Goal: Task Accomplishment & Management: Manage account settings

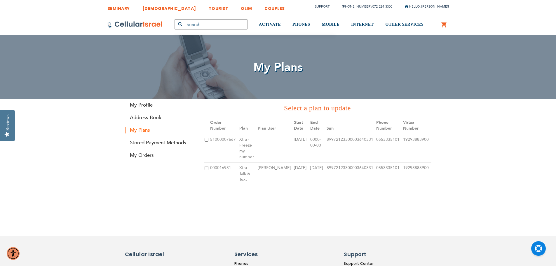
type input "[EMAIL_ADDRESS][DOMAIN_NAME]"
click at [207, 166] on input "checkbox" at bounding box center [207, 168] width 4 height 4
checkbox input "true"
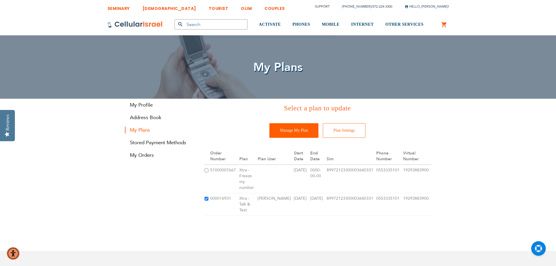
click at [300, 132] on input "Manage My Plan" at bounding box center [294, 130] width 49 height 15
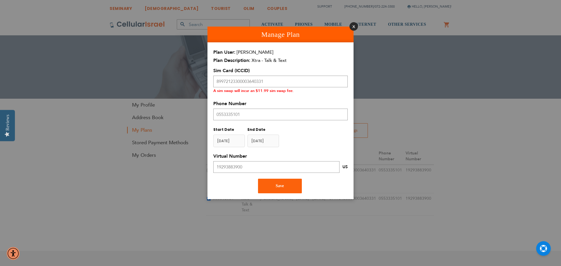
click at [352, 27] on button "Close" at bounding box center [353, 26] width 8 height 8
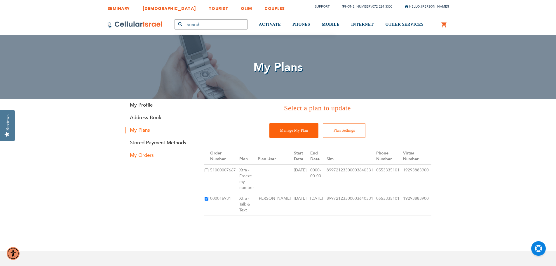
click at [145, 156] on link "My Orders" at bounding box center [160, 155] width 70 height 7
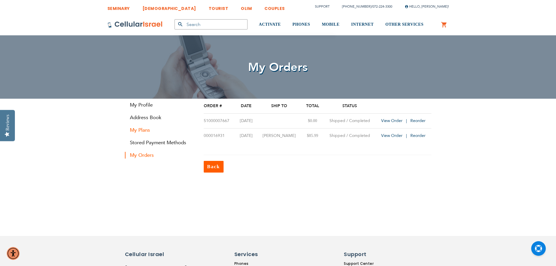
type input "[EMAIL_ADDRESS][DOMAIN_NAME]"
click at [143, 131] on link "My Plans" at bounding box center [160, 130] width 70 height 7
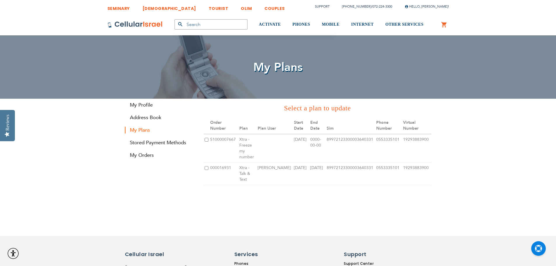
type input "[EMAIL_ADDRESS][DOMAIN_NAME]"
click at [208, 166] on input "checkbox" at bounding box center [207, 168] width 4 height 4
checkbox input "true"
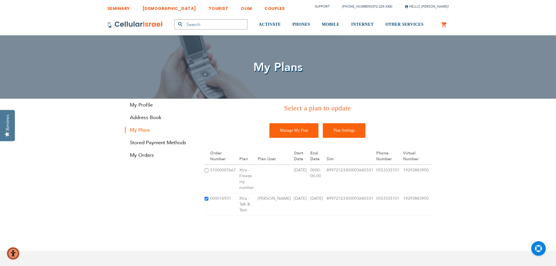
click at [345, 134] on input "Plan Settings" at bounding box center [344, 130] width 43 height 15
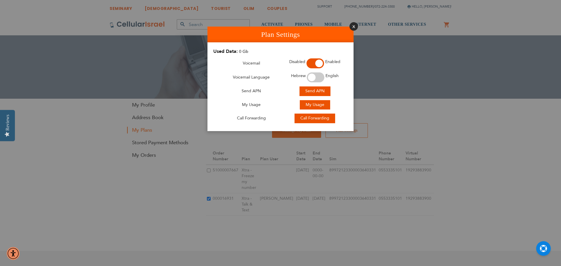
click at [352, 26] on button "Close" at bounding box center [353, 26] width 8 height 8
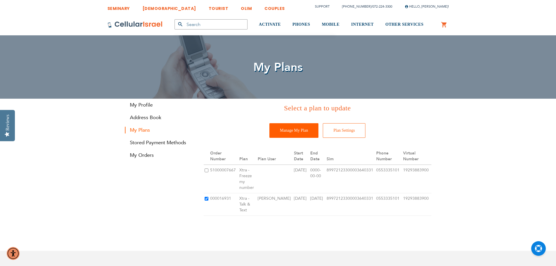
click at [304, 131] on input "Manage My Plan" at bounding box center [294, 130] width 49 height 15
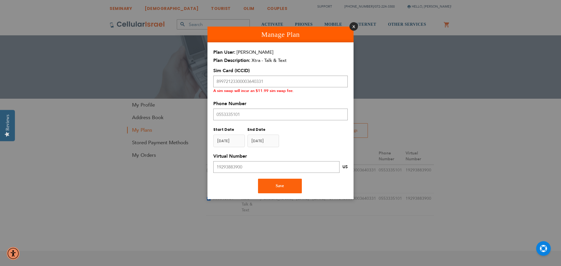
click at [355, 26] on button "Close" at bounding box center [353, 26] width 8 height 8
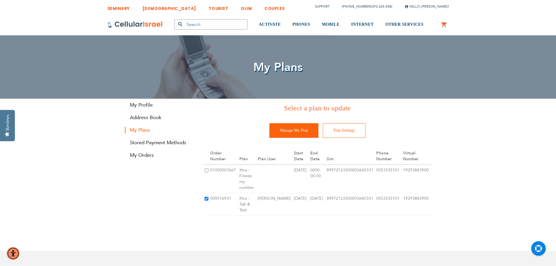
click at [149, 10] on link "[DEMOGRAPHIC_DATA]" at bounding box center [170, 6] width 54 height 11
